Goal: Task Accomplishment & Management: Manage account settings

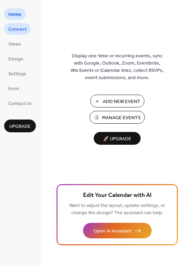
click at [19, 26] on span "Connect" at bounding box center [17, 29] width 18 height 7
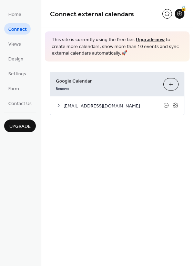
click at [142, 102] on span "[EMAIL_ADDRESS][DOMAIN_NAME]" at bounding box center [113, 105] width 100 height 7
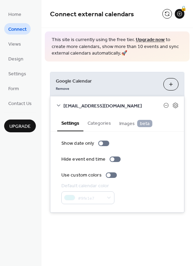
click at [136, 90] on div "Google Calendar Remove Choose Calendars" at bounding box center [117, 84] width 134 height 24
click at [141, 176] on div "Show date only Hide event end time Use custom colors Default calendar color #9f…" at bounding box center [117, 172] width 112 height 64
click at [100, 120] on button "Categories" at bounding box center [99, 122] width 32 height 16
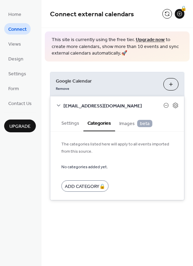
click at [72, 119] on button "Settings" at bounding box center [70, 122] width 26 height 16
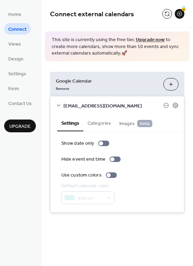
click at [109, 124] on button "Categories" at bounding box center [99, 122] width 32 height 16
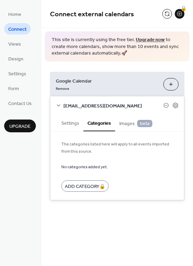
click at [74, 123] on button "Settings" at bounding box center [70, 122] width 26 height 16
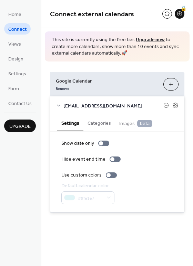
click at [179, 103] on div "[EMAIL_ADDRESS][DOMAIN_NAME]" at bounding box center [117, 105] width 134 height 18
click at [176, 103] on icon at bounding box center [175, 105] width 6 height 6
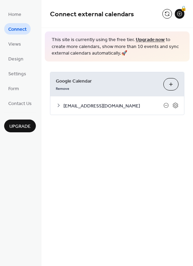
click at [171, 86] on button "Choose Calendars" at bounding box center [170, 84] width 15 height 12
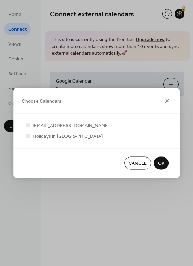
click at [159, 167] on span "OK" at bounding box center [161, 163] width 7 height 7
